Goal: Communication & Community: Participate in discussion

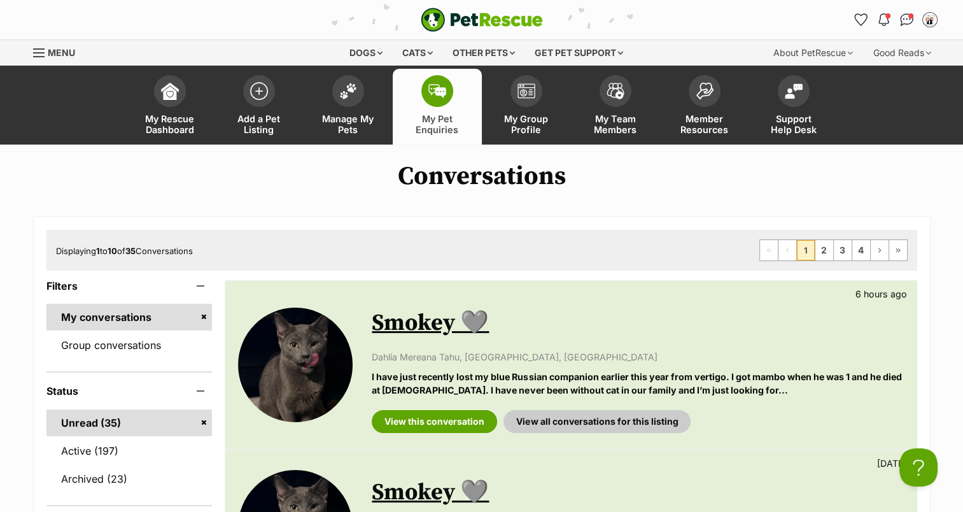
click at [436, 99] on span at bounding box center [438, 91] width 32 height 32
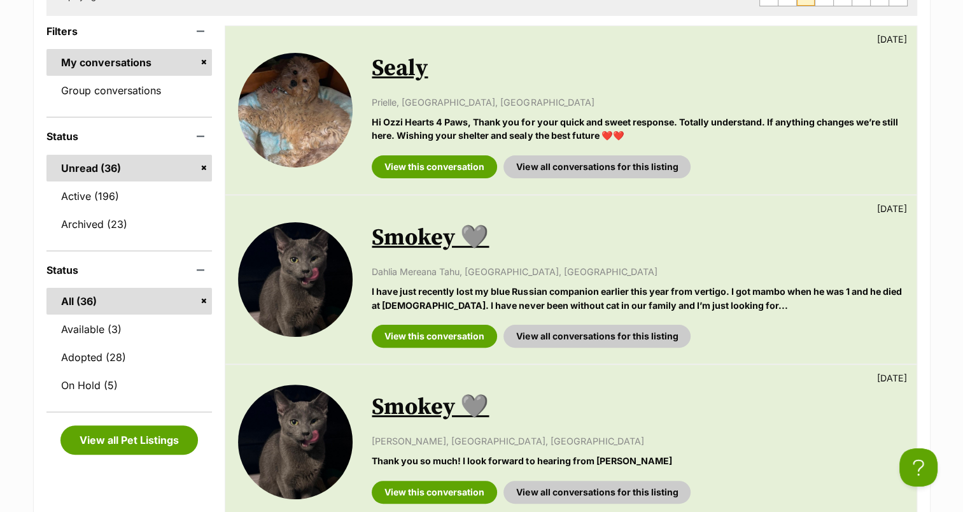
scroll to position [318, 0]
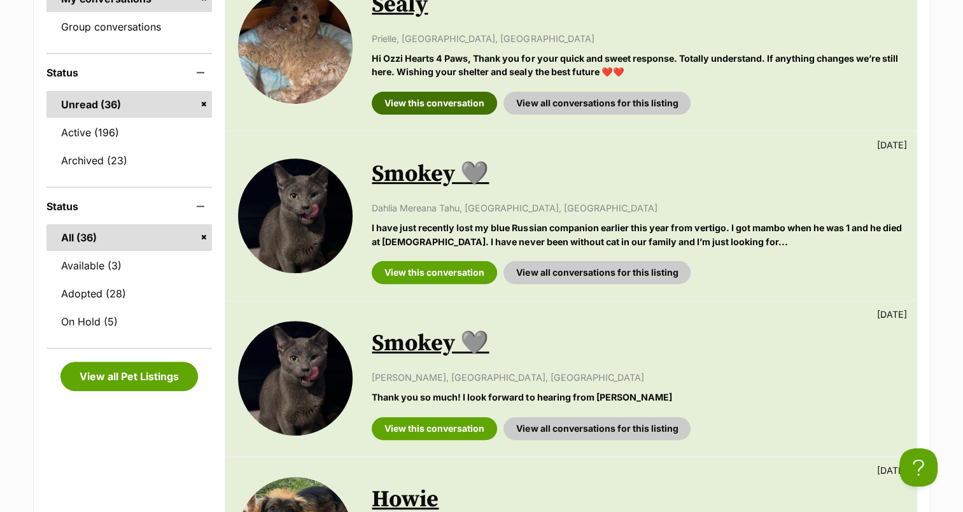
click at [406, 96] on link "View this conversation" at bounding box center [434, 103] width 125 height 23
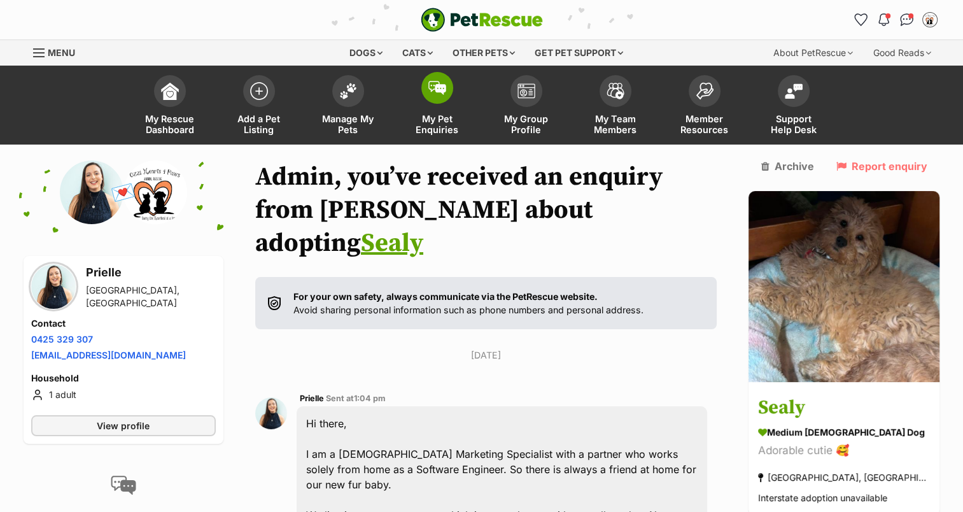
click at [448, 85] on span at bounding box center [438, 88] width 32 height 32
